Goal: Information Seeking & Learning: Learn about a topic

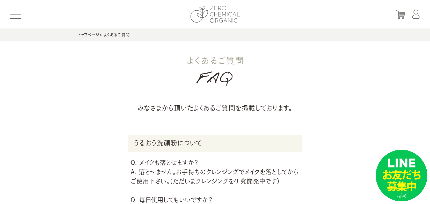
click at [211, 8] on img at bounding box center [214, 14] width 49 height 17
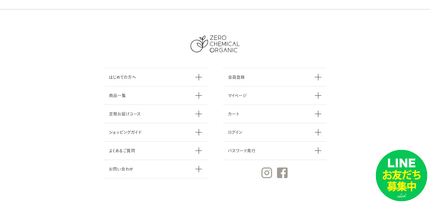
scroll to position [2104, 0]
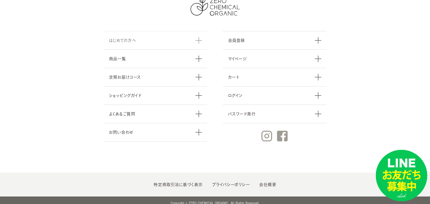
click at [154, 37] on link "はじめての方へ" at bounding box center [156, 40] width 104 height 18
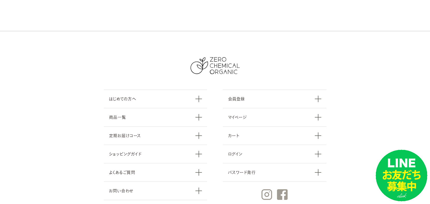
scroll to position [587, 0]
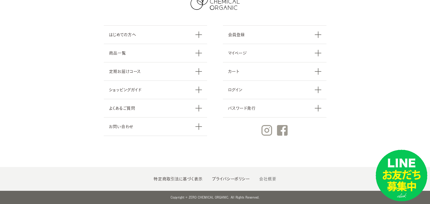
click at [269, 178] on link "会社概要" at bounding box center [267, 179] width 17 height 4
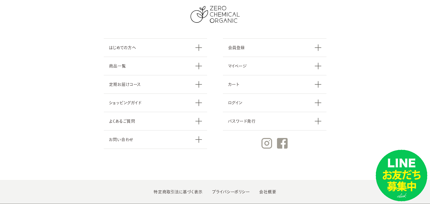
scroll to position [562, 0]
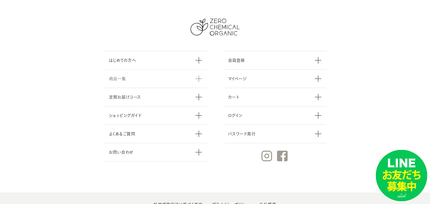
click at [153, 77] on link "商品一覧" at bounding box center [156, 78] width 104 height 18
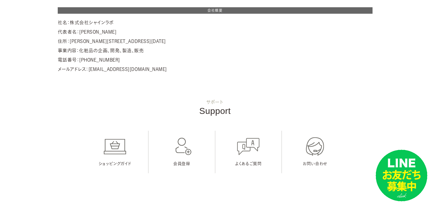
scroll to position [104, 0]
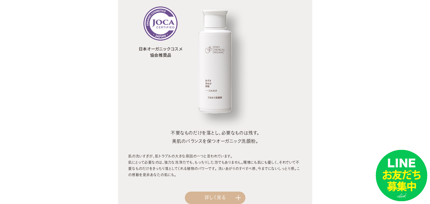
scroll to position [388, 0]
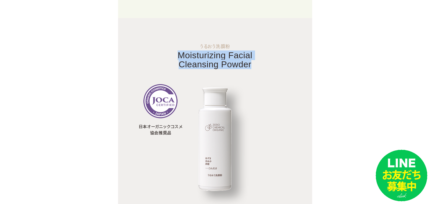
drag, startPoint x: 175, startPoint y: 53, endPoint x: 254, endPoint y: 66, distance: 80.4
click at [255, 66] on h2 "うるおう洗顔粉 Moisturizing Facial Cleansing Powder" at bounding box center [215, 56] width 194 height 25
drag, startPoint x: 254, startPoint y: 66, endPoint x: 247, endPoint y: 64, distance: 7.5
copy span "Moisturizing Facial Cleansing Powder"
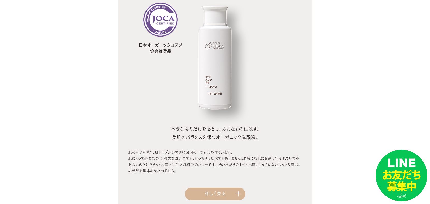
scroll to position [518, 0]
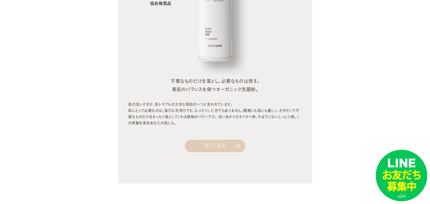
click at [219, 150] on link "詳しく見る" at bounding box center [215, 146] width 61 height 12
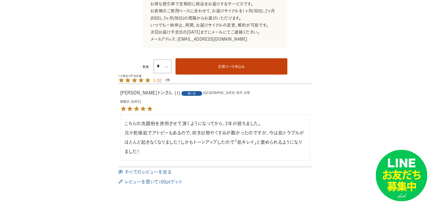
scroll to position [414, 0]
